Goal: Information Seeking & Learning: Learn about a topic

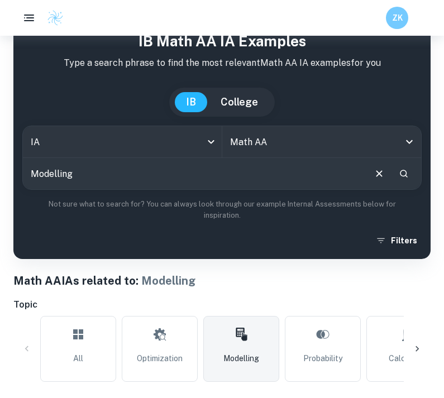
scroll to position [15, 0]
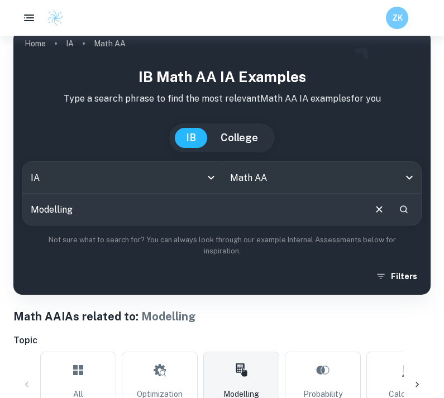
click at [414, 177] on icon "Open" at bounding box center [408, 177] width 13 height 13
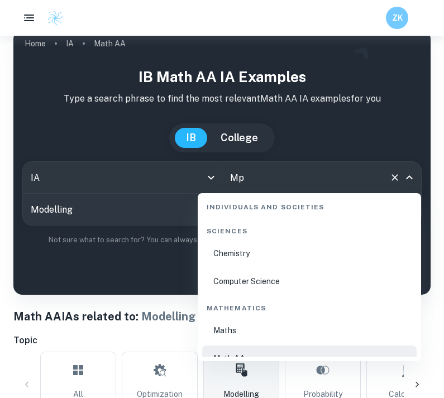
scroll to position [0, 0]
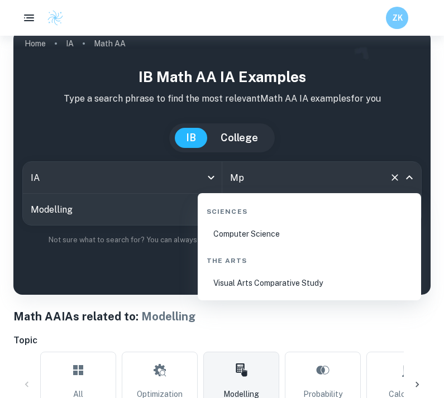
type input "M"
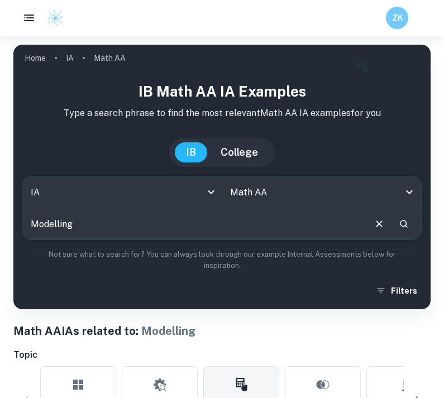
click at [411, 190] on icon "Open" at bounding box center [408, 191] width 13 height 13
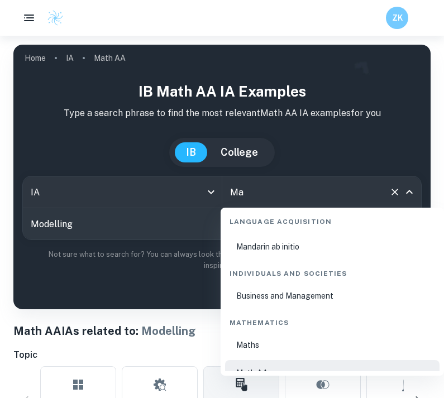
type input "M"
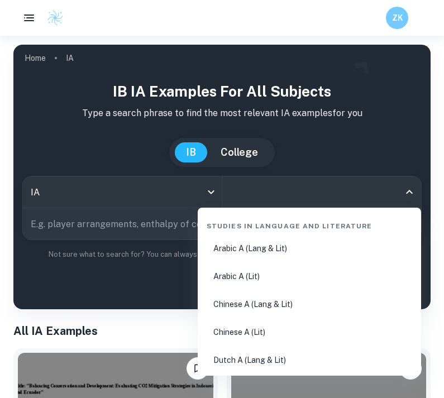
click at [255, 185] on input "All Subjects" at bounding box center [313, 191] width 172 height 21
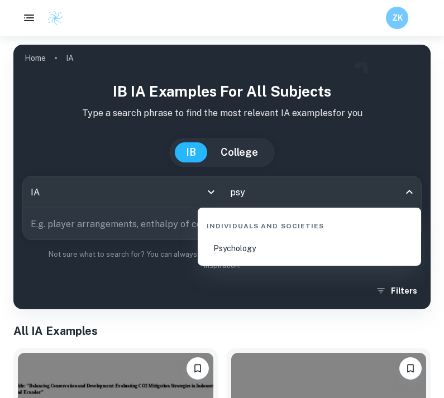
click at [245, 249] on li "Psychology" at bounding box center [309, 249] width 214 height 26
type input "Psychology"
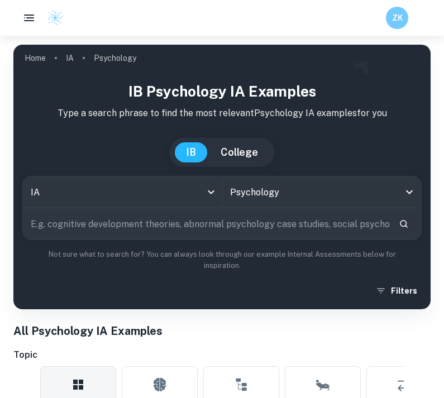
click at [156, 225] on input "text" at bounding box center [206, 223] width 367 height 31
type input "Recency"
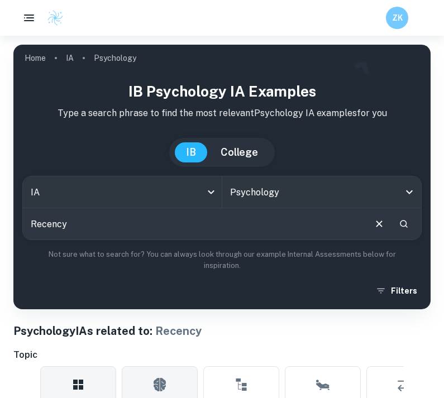
scroll to position [267, 0]
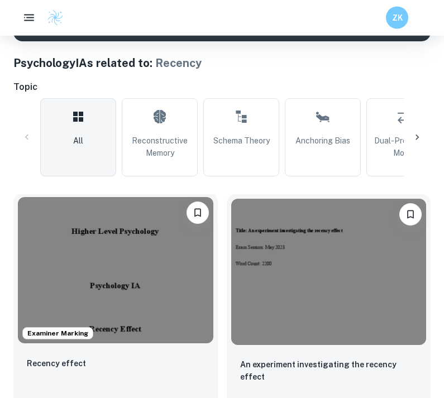
click at [122, 289] on img at bounding box center [115, 271] width 195 height 146
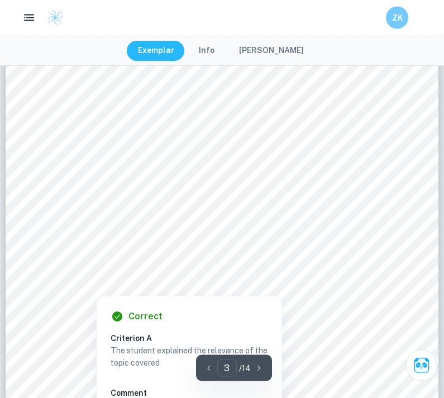
scroll to position [1541, 0]
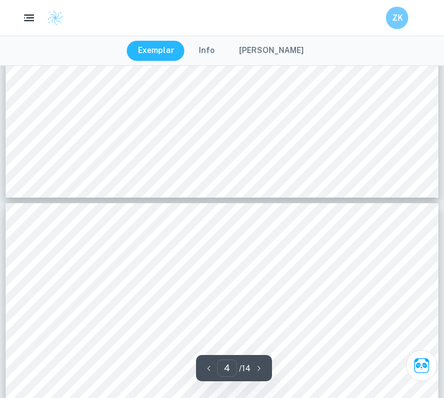
type input "3"
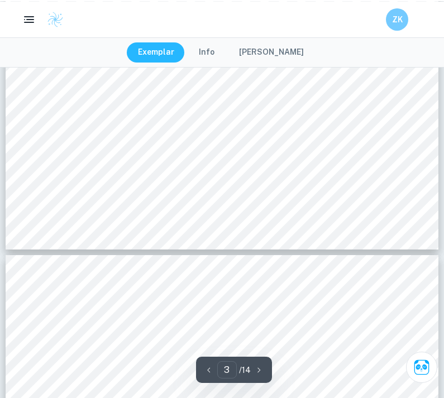
scroll to position [1587, 0]
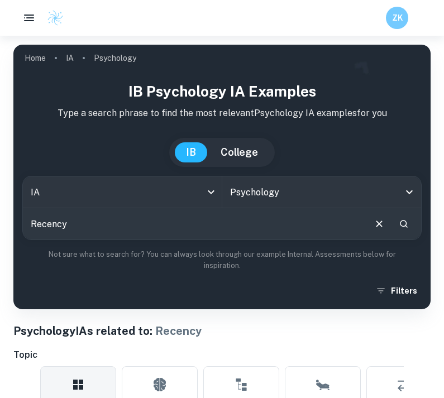
scroll to position [304, 0]
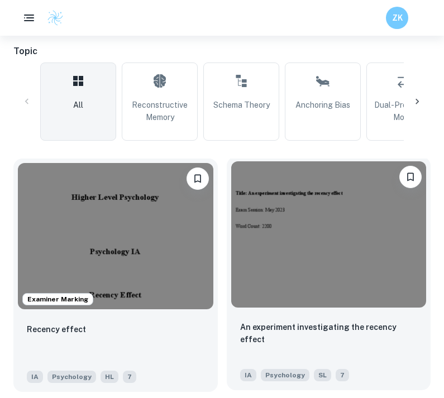
click at [354, 306] on img at bounding box center [328, 234] width 195 height 146
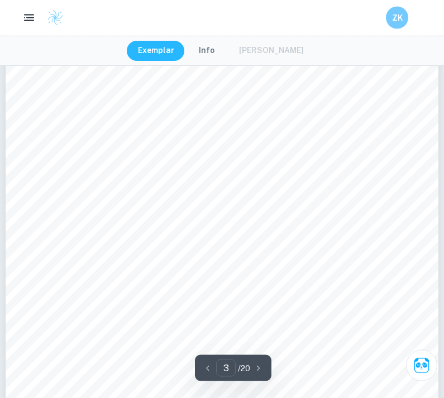
scroll to position [1506, 0]
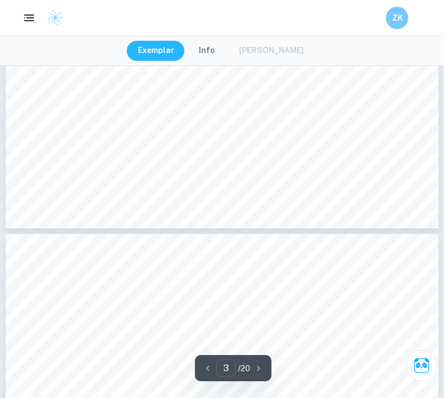
type input "4"
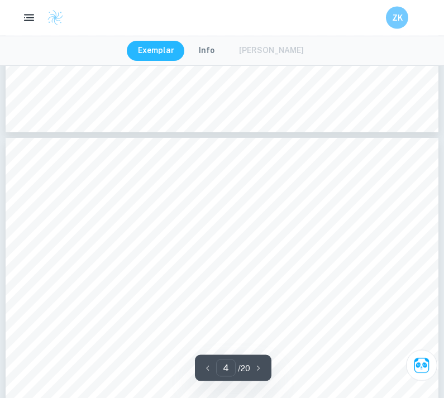
scroll to position [1775, 0]
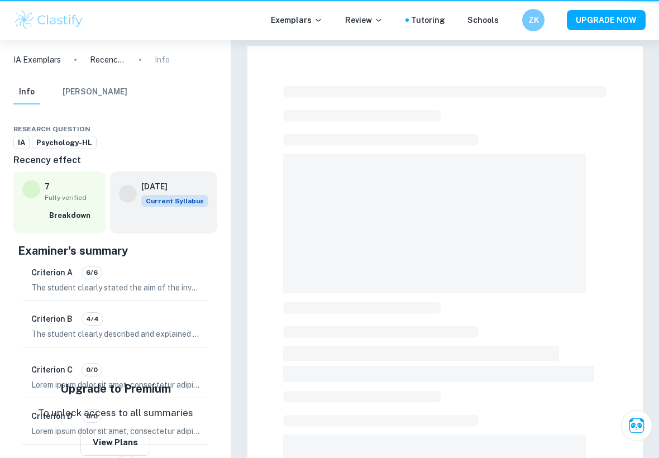
checkbox input "true"
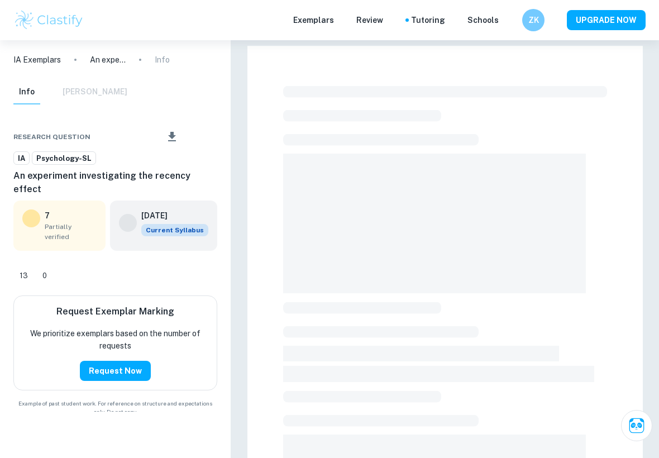
checkbox input "true"
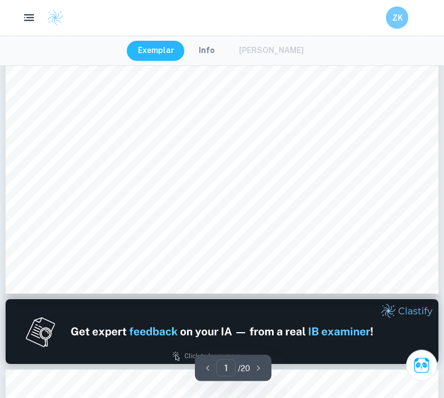
scroll to position [358, 0]
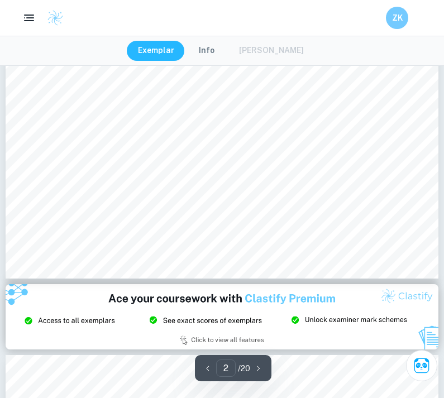
type input "3"
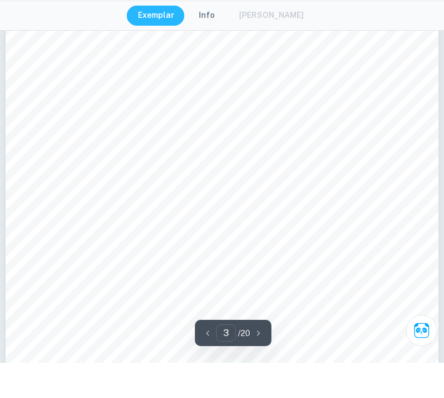
scroll to position [1415, 0]
